Goal: Check status: Check status

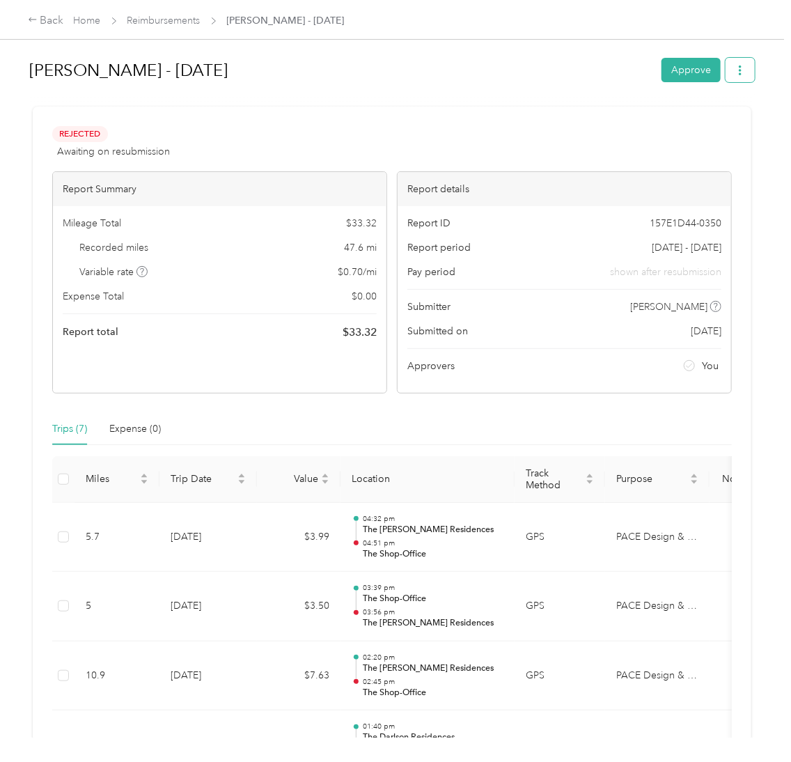
drag, startPoint x: 0, startPoint y: 0, endPoint x: 738, endPoint y: 68, distance: 741.3
click at [738, 68] on button "button" at bounding box center [740, 70] width 29 height 24
click at [434, 110] on div "Rejected Awaiting on resubmission View activity & comments Report Summary Milea…" at bounding box center [392, 570] width 719 height 926
click at [87, 135] on span "Rejected" at bounding box center [80, 134] width 56 height 16
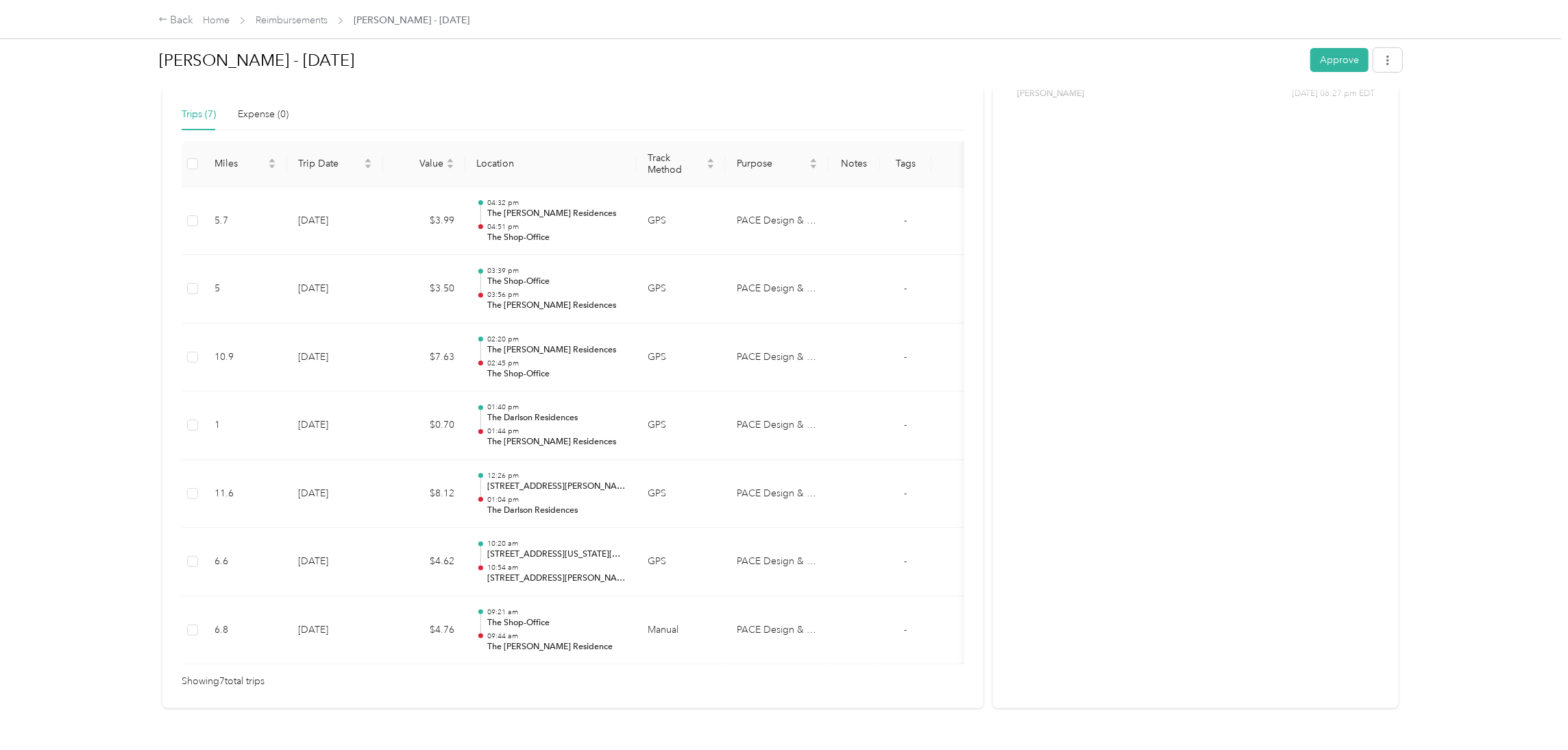
scroll to position [102, 0]
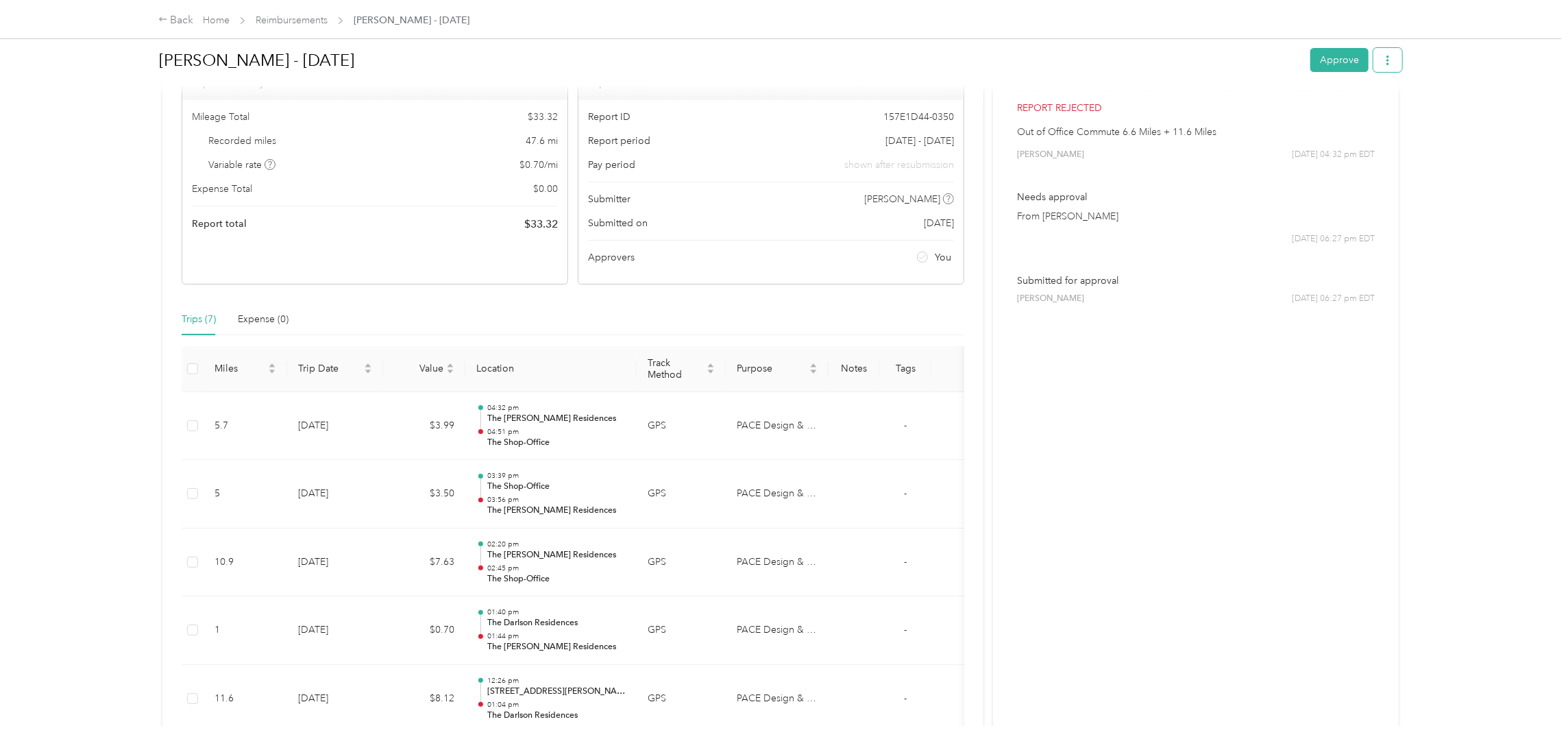
click at [778, 55] on button "button" at bounding box center [1388, 60] width 29 height 24
click at [748, 232] on div "Report ID 157E1D44-0350 Report period Aug 11 - 11, 2025 Pay period shown after …" at bounding box center [771, 192] width 385 height 184
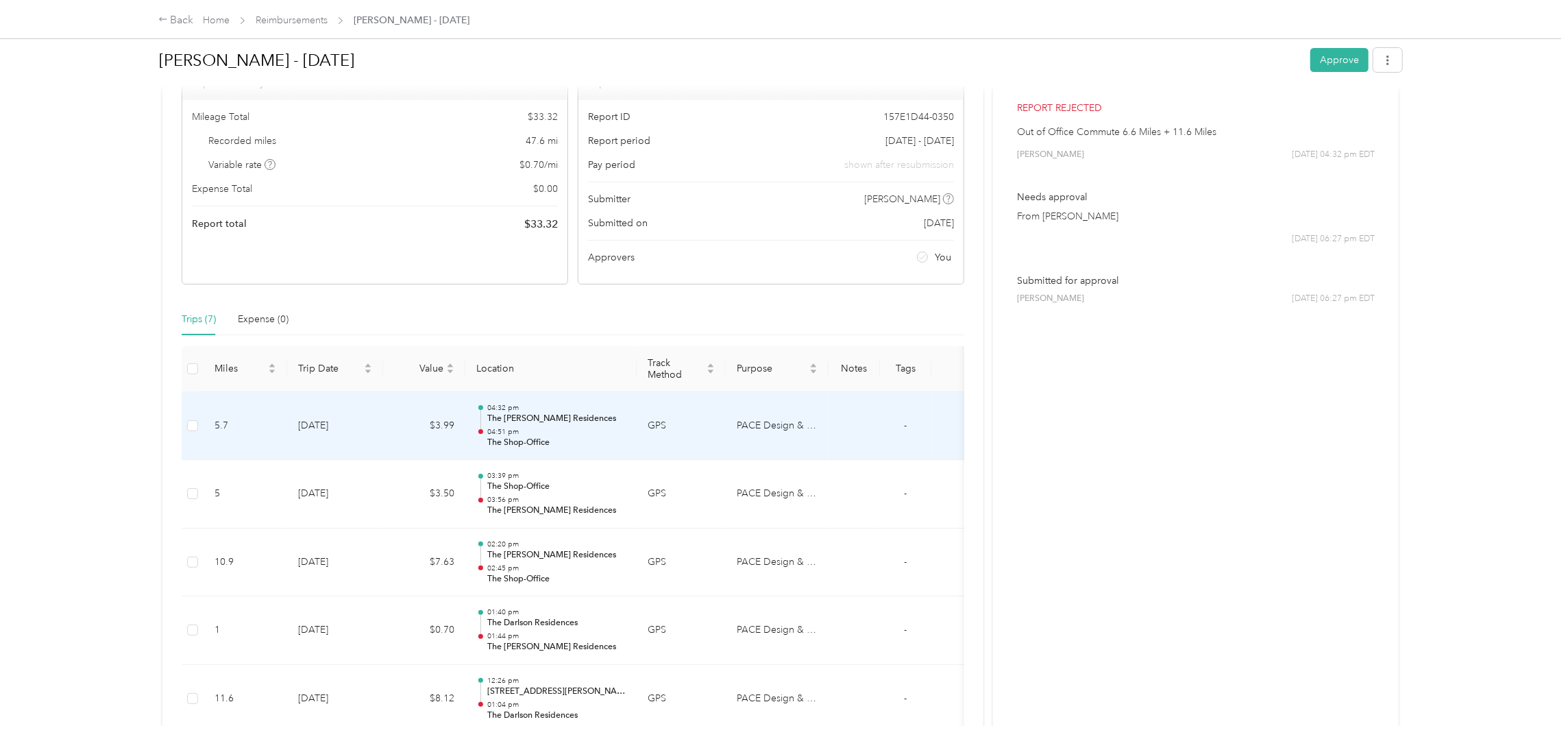
click at [186, 425] on td at bounding box center [193, 426] width 22 height 69
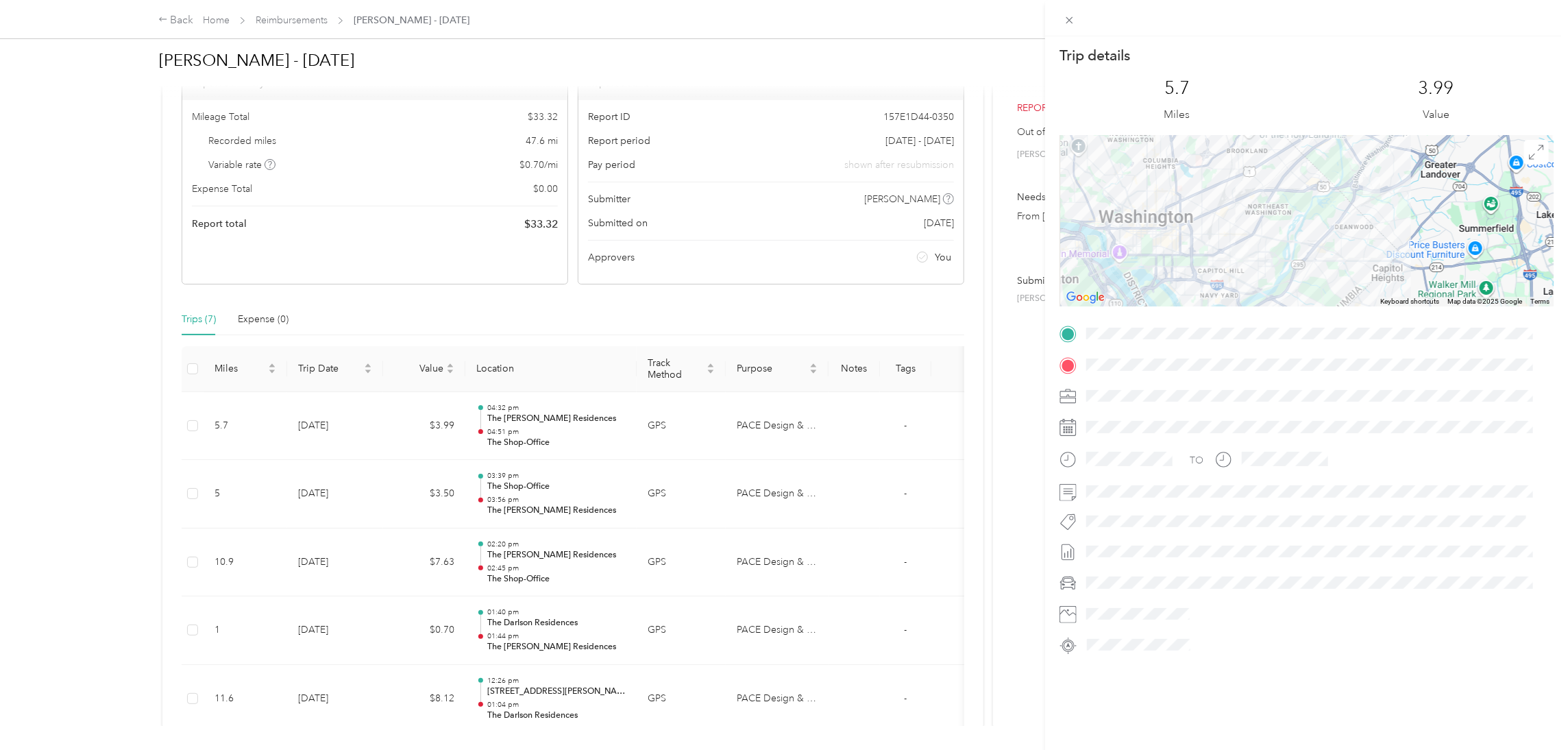
click at [194, 418] on div "Trip details This trip cannot be edited because it is either under review, appr…" at bounding box center [784, 375] width 1568 height 750
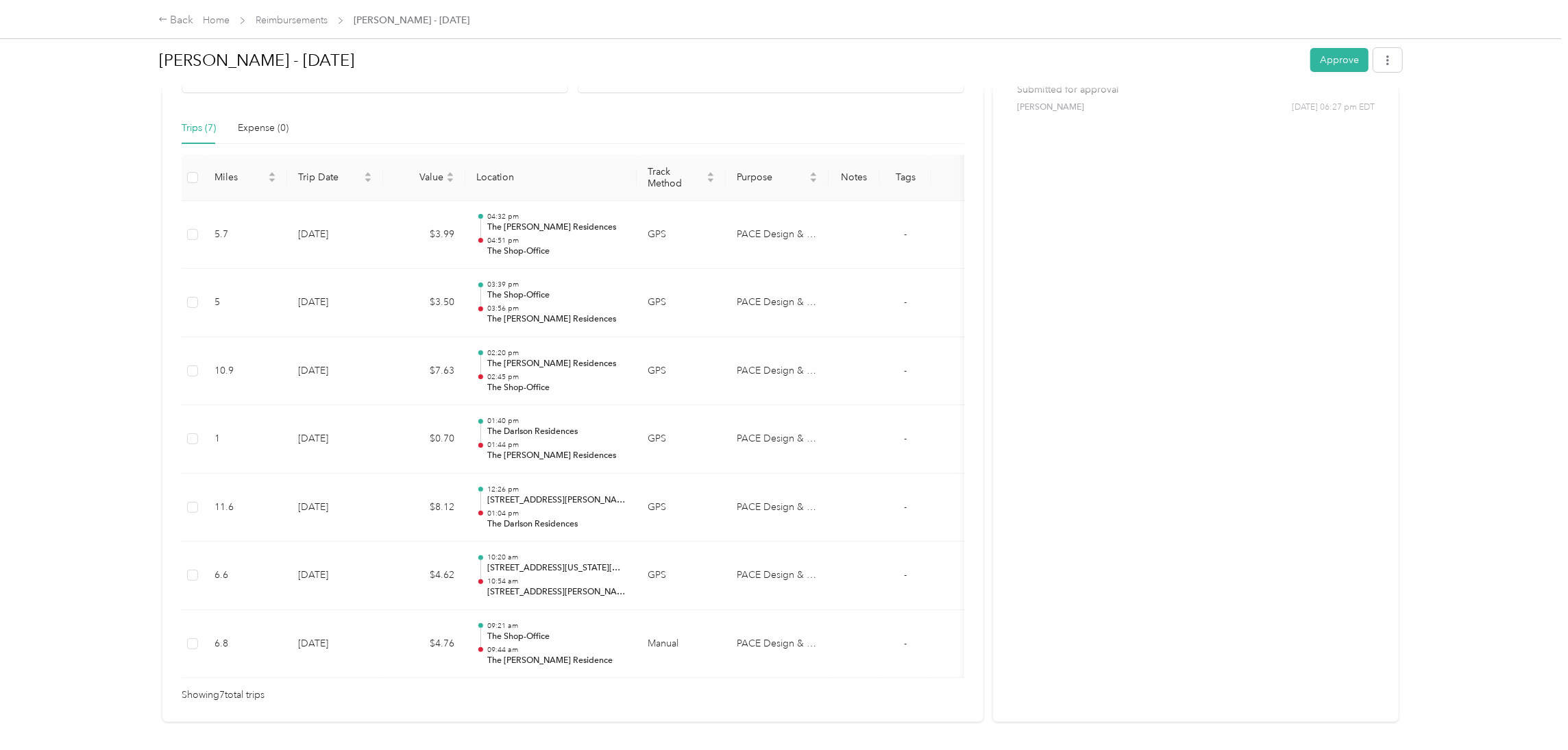
scroll to position [0, 0]
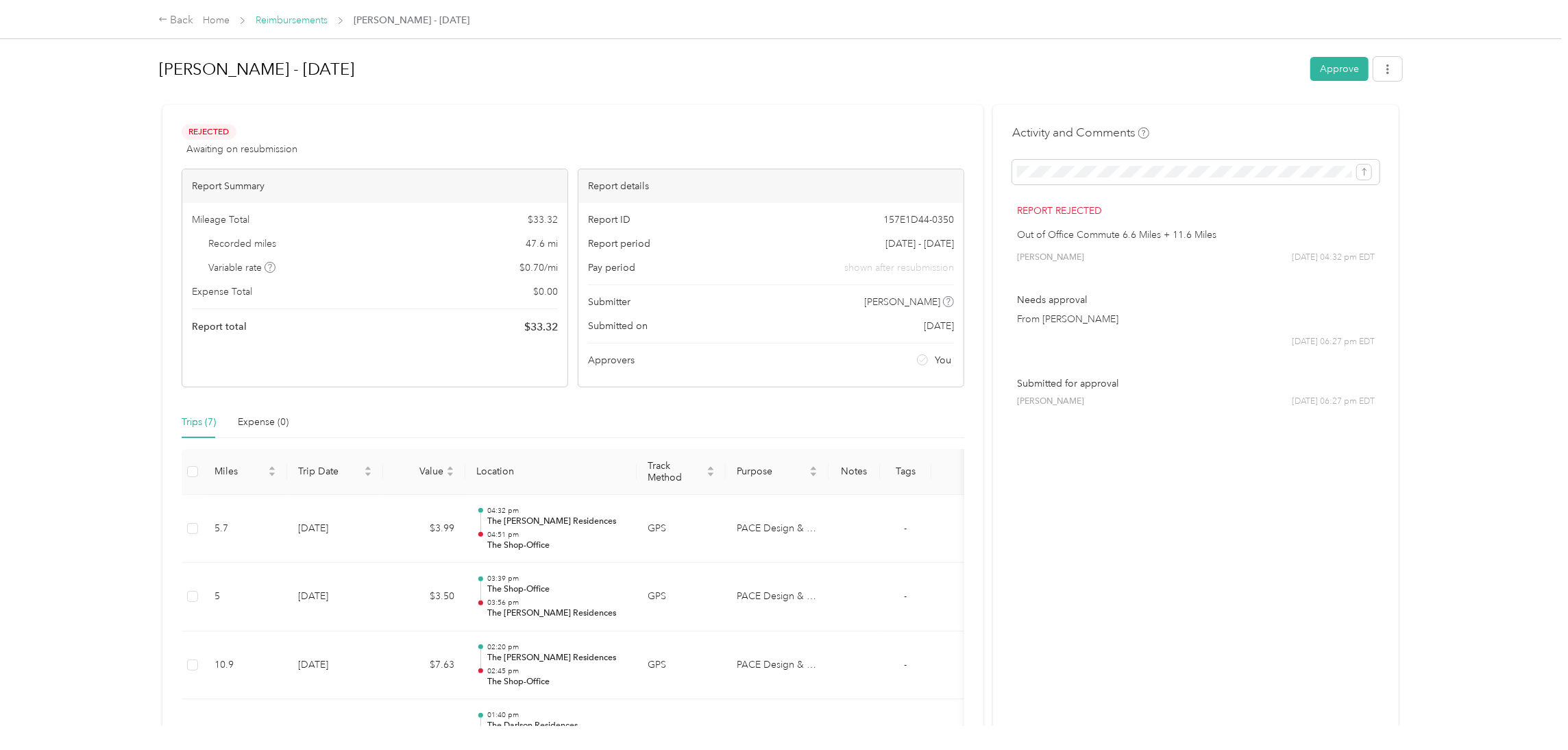
click at [308, 22] on link "Reimbursements" at bounding box center [291, 21] width 72 height 12
